Goal: Information Seeking & Learning: Learn about a topic

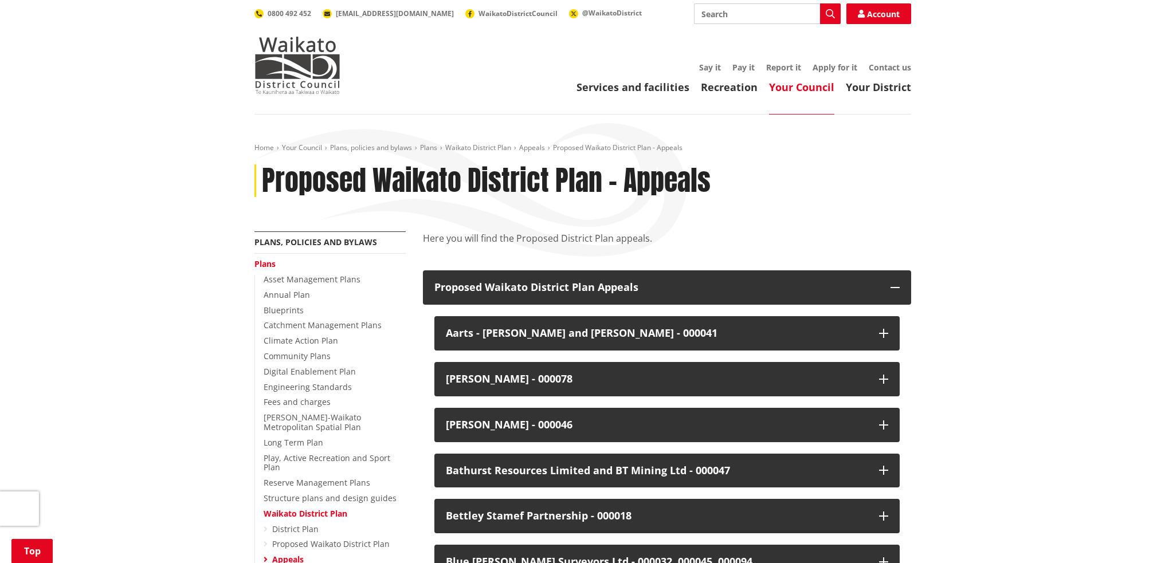
scroll to position [2464, 0]
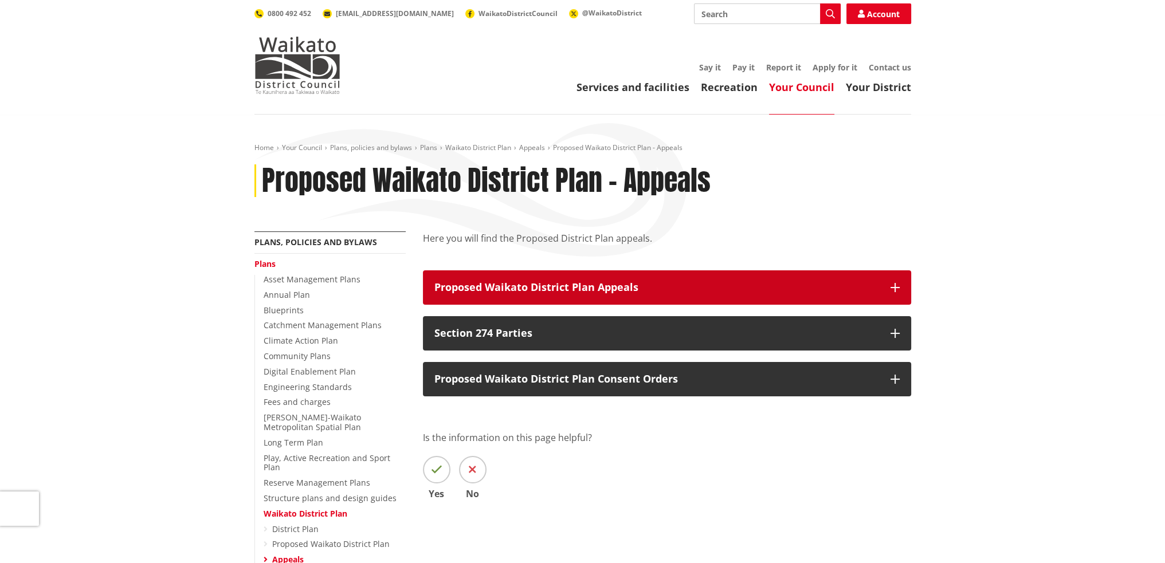
click at [898, 285] on icon "button" at bounding box center [894, 287] width 9 height 9
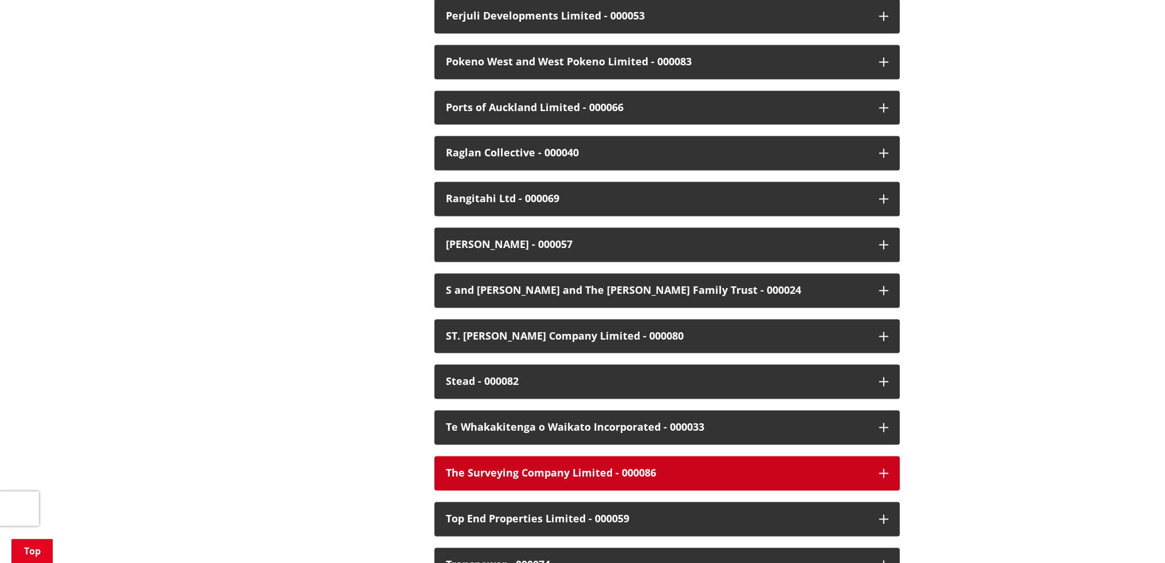
scroll to position [2407, 0]
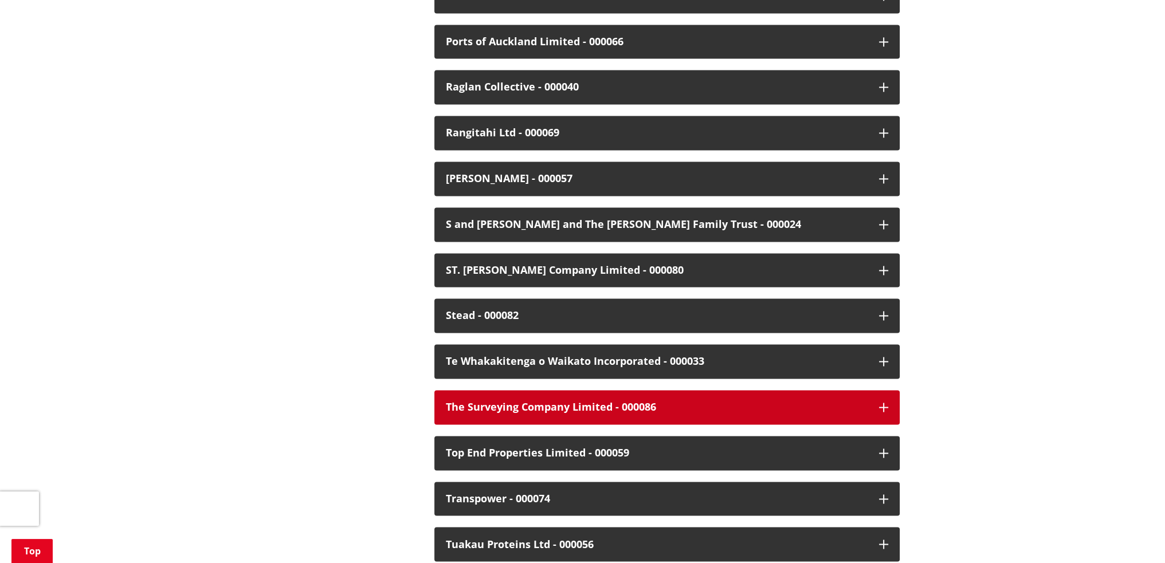
click at [881, 403] on icon "button" at bounding box center [883, 407] width 9 height 9
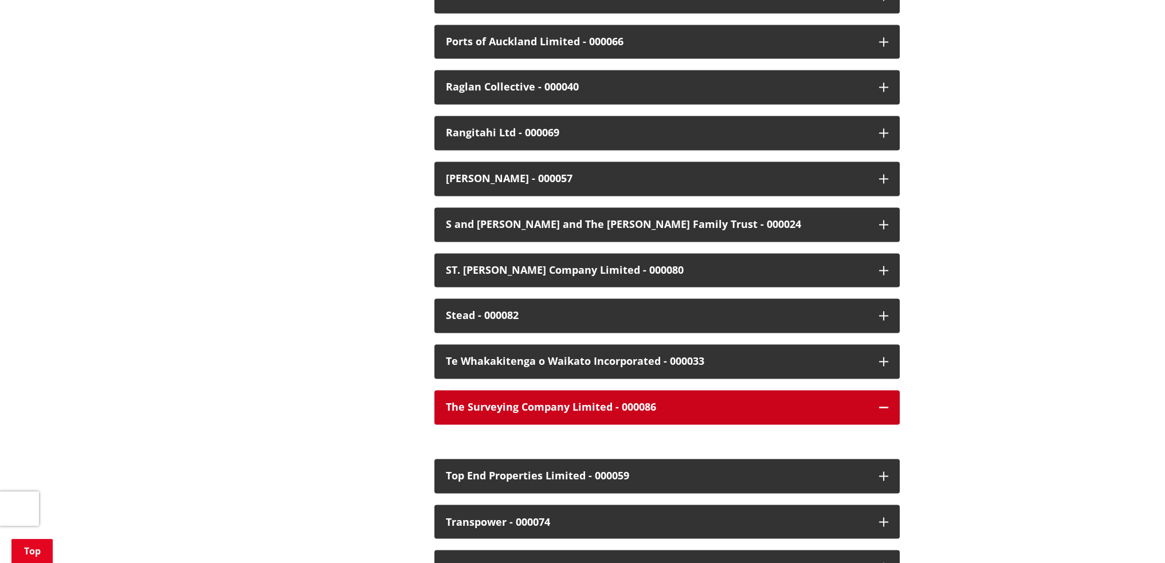
click at [888, 398] on button "The Surveying Company Limited - 000086" at bounding box center [666, 407] width 465 height 34
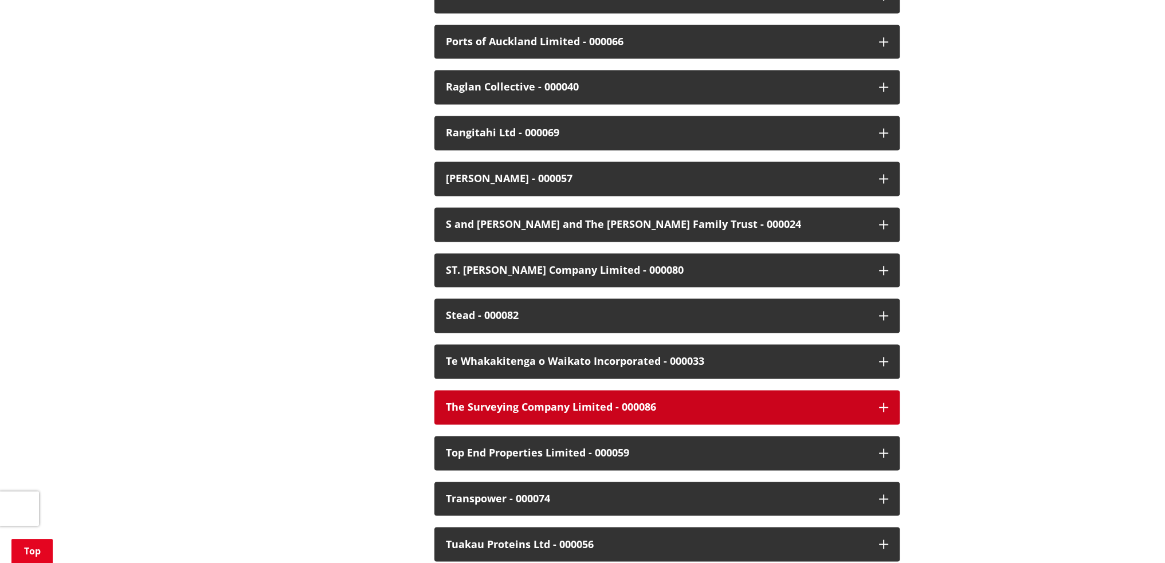
click at [887, 403] on icon "button" at bounding box center [883, 407] width 9 height 9
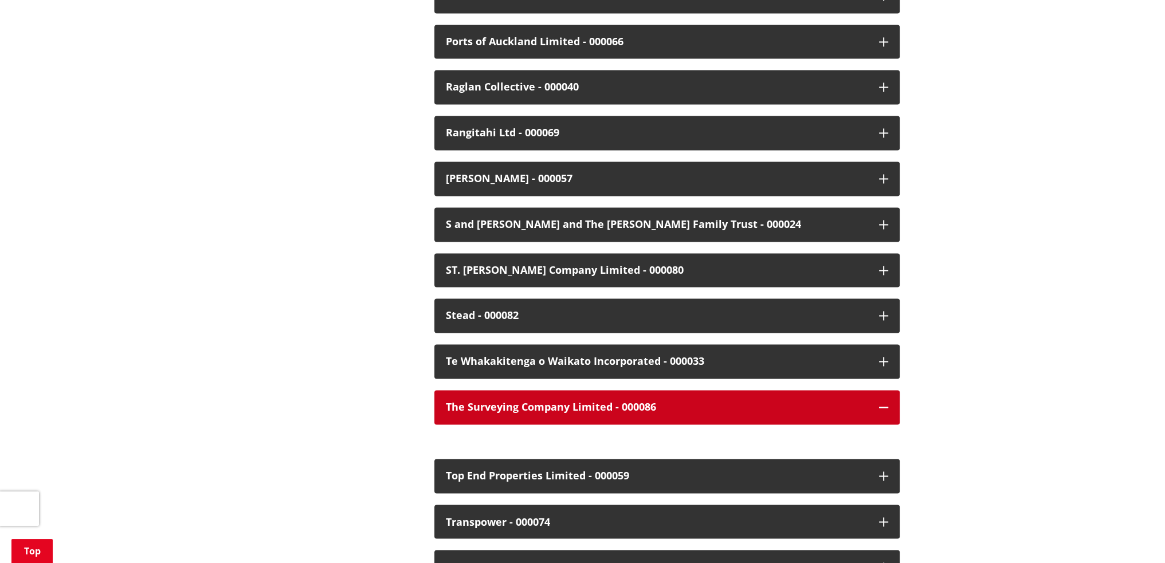
click at [887, 403] on icon "button" at bounding box center [883, 407] width 9 height 9
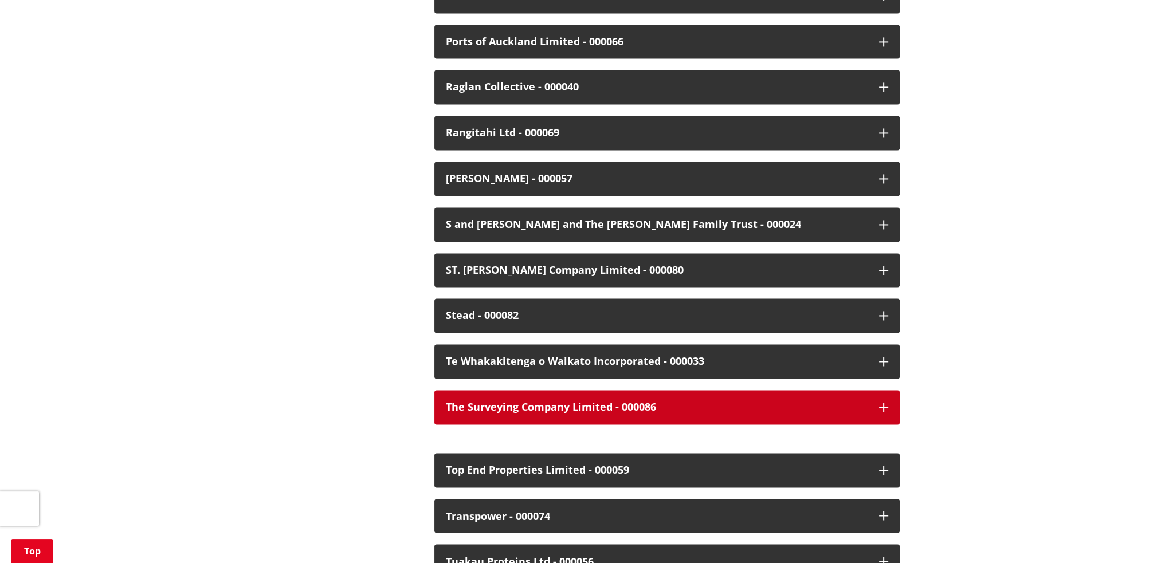
click at [887, 403] on icon "button" at bounding box center [883, 407] width 9 height 9
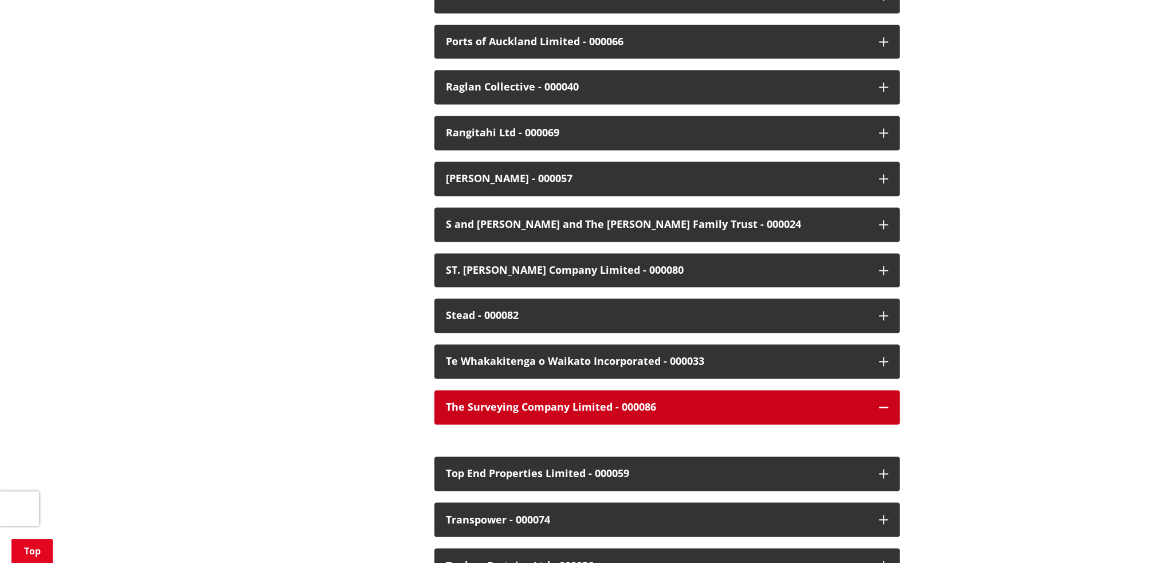
click at [887, 403] on icon "button" at bounding box center [883, 407] width 9 height 9
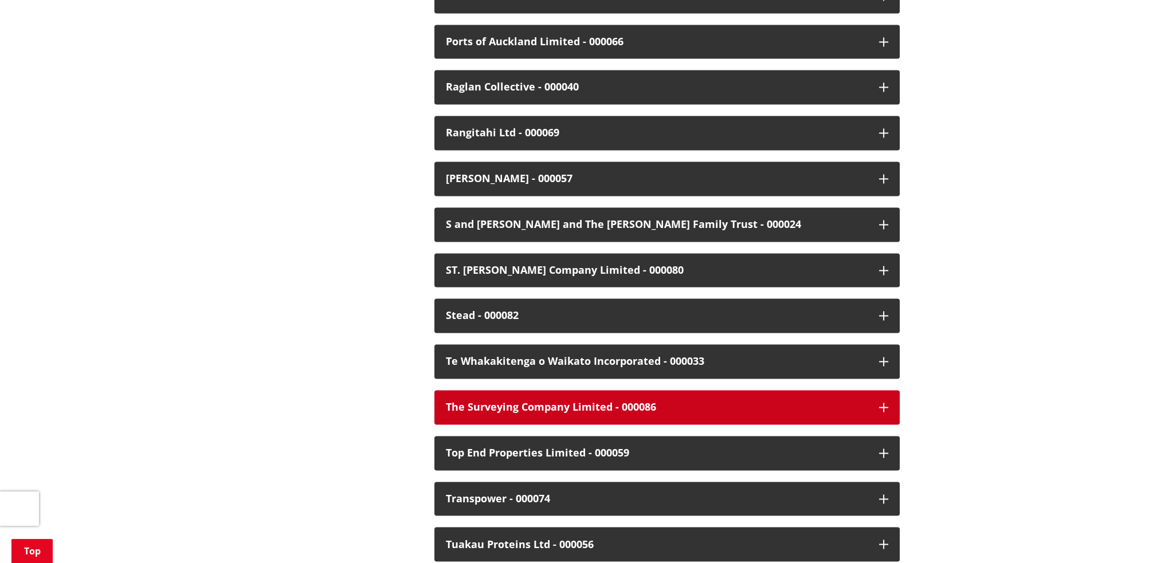
click at [727, 402] on div "The Surveying Company Limited - 000086" at bounding box center [657, 407] width 422 height 11
drag, startPoint x: 667, startPoint y: 394, endPoint x: 661, endPoint y: 395, distance: 5.8
click at [666, 402] on div "The Surveying Company Limited - 000086" at bounding box center [657, 407] width 422 height 11
drag, startPoint x: 563, startPoint y: 390, endPoint x: 548, endPoint y: 395, distance: 16.5
click at [548, 402] on div "The Surveying Company Limited - 000086" at bounding box center [657, 407] width 422 height 11
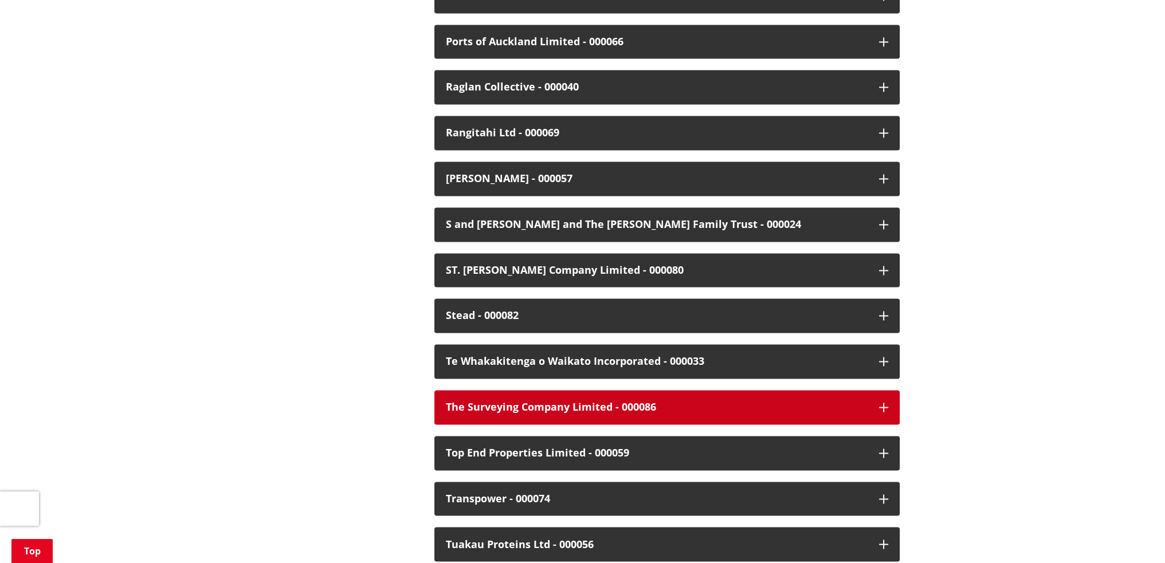
click at [545, 402] on div "The Surveying Company Limited - 000086" at bounding box center [657, 407] width 422 height 11
drag, startPoint x: 509, startPoint y: 398, endPoint x: 495, endPoint y: 400, distance: 13.9
click at [508, 402] on div "The Surveying Company Limited - 000086" at bounding box center [657, 407] width 422 height 11
click at [470, 402] on div "The Surveying Company Limited - 000086" at bounding box center [657, 407] width 422 height 11
click at [453, 402] on div "The Surveying Company Limited - 000086" at bounding box center [657, 407] width 422 height 11
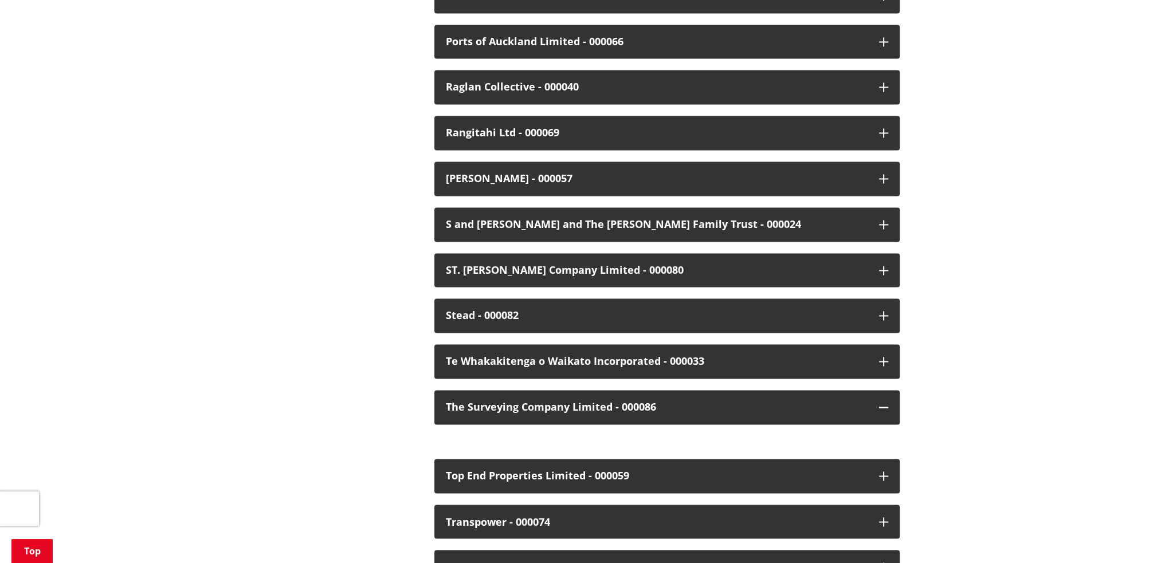
click at [470, 433] on div at bounding box center [666, 436] width 465 height 23
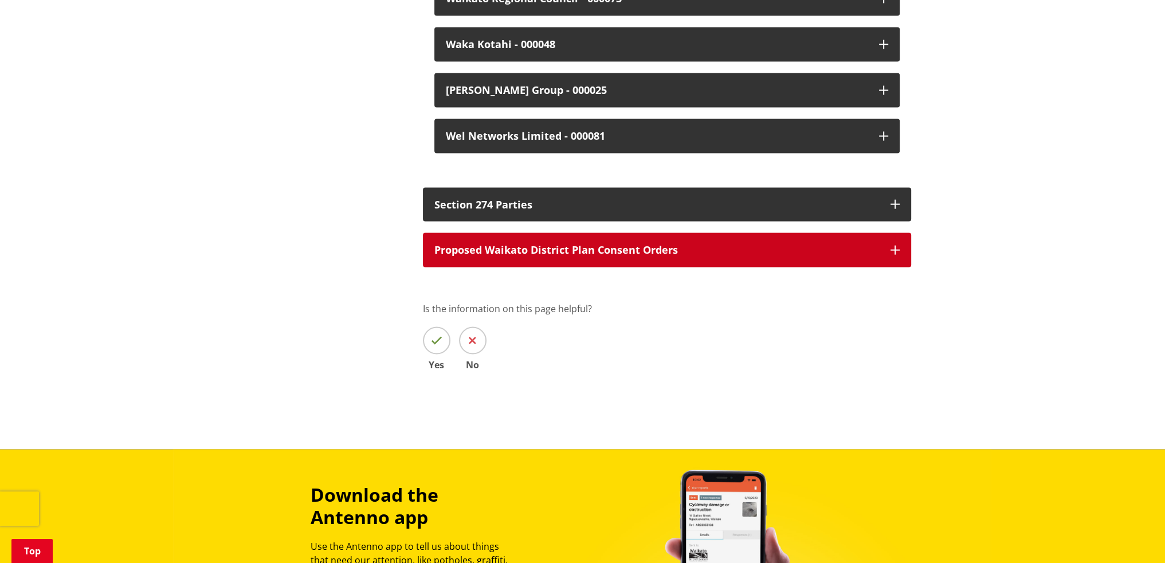
scroll to position [3266, 0]
